Goal: Task Accomplishment & Management: Complete application form

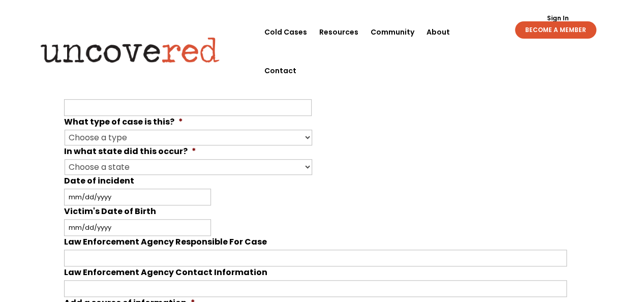
scroll to position [305, 0]
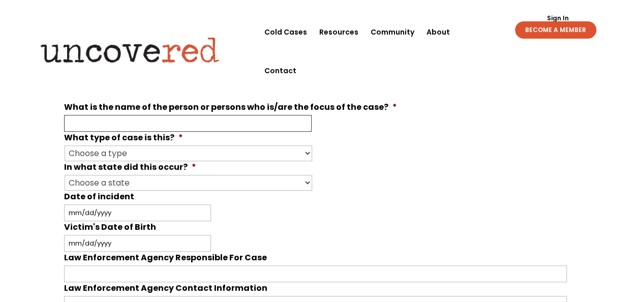
click at [209, 128] on input "What is the name of the person or persons who is/are the focus of the case? *" at bounding box center [188, 123] width 248 height 17
paste input "[PERSON_NAME]"
type input "[PERSON_NAME]"
click at [207, 149] on select "Choose a type Missing Murder [MEDICAL_DATA] Other" at bounding box center [189, 153] width 248 height 16
select select "Murder"
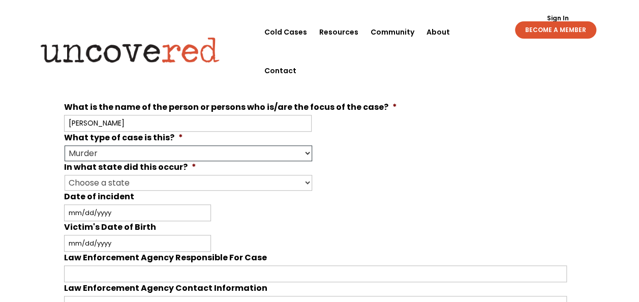
click at [65, 145] on select "Choose a type Missing Murder [MEDICAL_DATA] Other" at bounding box center [189, 153] width 248 height 16
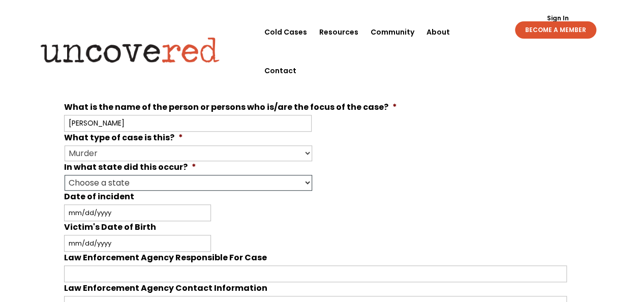
click at [200, 182] on select "Choose a state Outside of the U.S. [US_STATE] [US_STATE] [US_STATE] [US_STATE] …" at bounding box center [189, 183] width 248 height 16
select select "[US_STATE]"
click at [65, 175] on select "Choose a state Outside of the U.S. [US_STATE] [US_STATE] [US_STATE] [US_STATE] …" at bounding box center [189, 183] width 248 height 16
click at [101, 209] on input "Date of incident" at bounding box center [137, 212] width 147 height 17
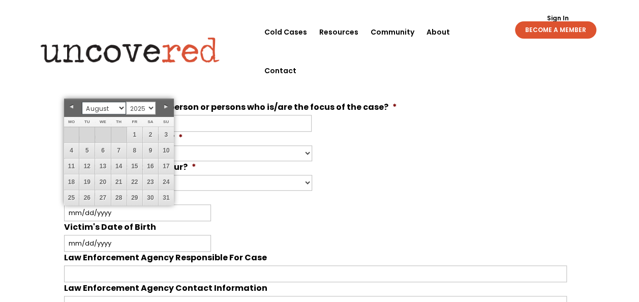
click at [100, 105] on select "January February March April May June July August September October November De…" at bounding box center [104, 108] width 44 height 13
click at [136, 107] on select "1925 1926 1927 1928 1929 1930 1931 1932 1933 1934 1935 1936 1937 1938 1939 1940…" at bounding box center [140, 108] width 29 height 13
click at [141, 102] on select "1925 1926 1927 1928 1929 1930 1931 1932 1933 1934 1935 1936 1937 1938 1939 1940…" at bounding box center [140, 108] width 29 height 13
click at [73, 132] on td at bounding box center [71, 135] width 15 height 16
click at [164, 133] on link "6" at bounding box center [166, 134] width 15 height 15
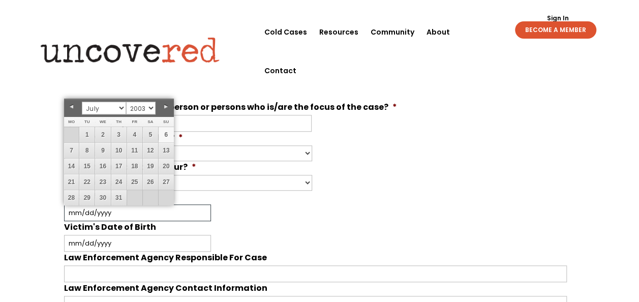
type input "[DATE]"
click at [247, 227] on li "Victim's Date of Birth MM slash DD slash YYYY" at bounding box center [319, 236] width 511 height 30
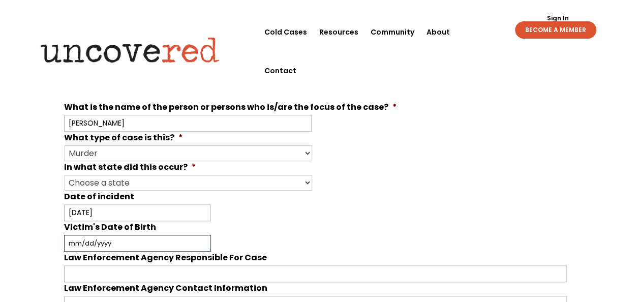
click at [142, 241] on input "Victim's Date of Birth" at bounding box center [137, 243] width 147 height 17
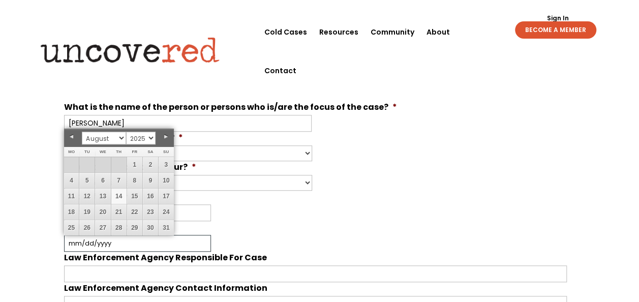
paste input "[DATE]"
click at [210, 225] on li "Victim's Date of Birth [DATE] MM slash DD slash YYYY" at bounding box center [319, 236] width 511 height 30
drag, startPoint x: 82, startPoint y: 238, endPoint x: 61, endPoint y: 236, distance: 20.9
click at [61, 236] on div "Your input and insights will help uncover answers Note: Check out Uncovered's g…" at bounding box center [319, 281] width 639 height 1082
click at [113, 134] on select "January February March April May June July August September October November De…" at bounding box center [104, 138] width 44 height 13
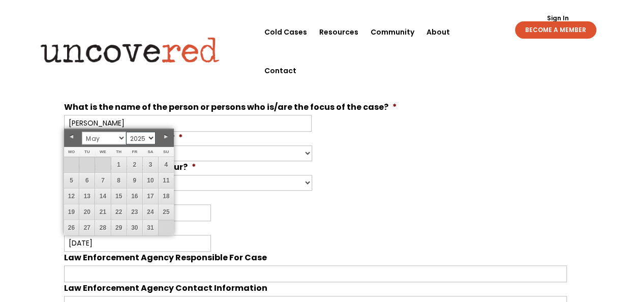
click at [149, 134] on select "1925 1926 1927 1928 1929 1930 1931 1932 1933 1934 1935 1936 1937 1938 1939 1940…" at bounding box center [140, 138] width 29 height 13
click at [129, 227] on link "31" at bounding box center [134, 227] width 15 height 15
type input "[DATE]"
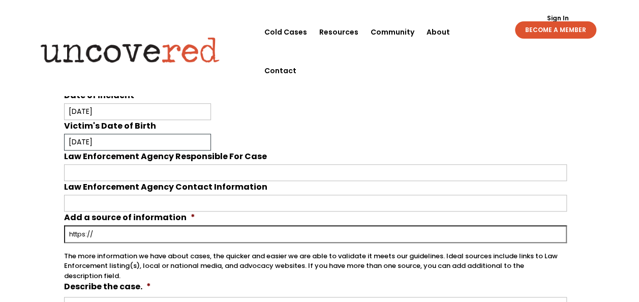
scroll to position [407, 0]
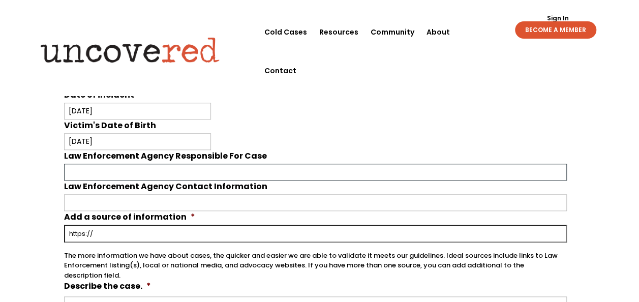
click at [249, 171] on input "Law Enforcement Agency Responsible For Case" at bounding box center [315, 172] width 503 height 17
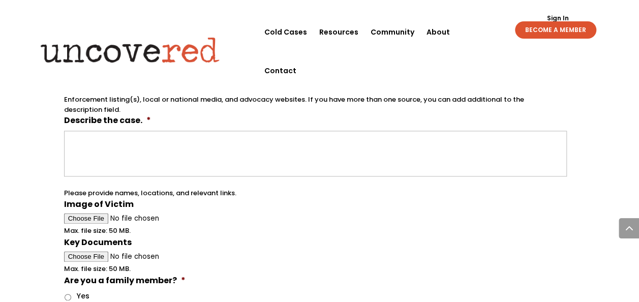
scroll to position [661, 0]
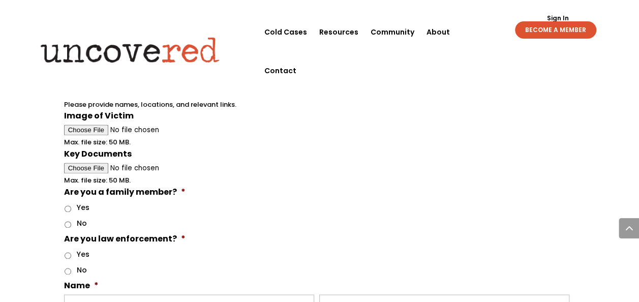
click at [67, 221] on input "No" at bounding box center [68, 224] width 7 height 7
radio input "true"
click at [68, 268] on input "No" at bounding box center [68, 271] width 7 height 7
radio input "true"
